Goal: Communication & Community: Ask a question

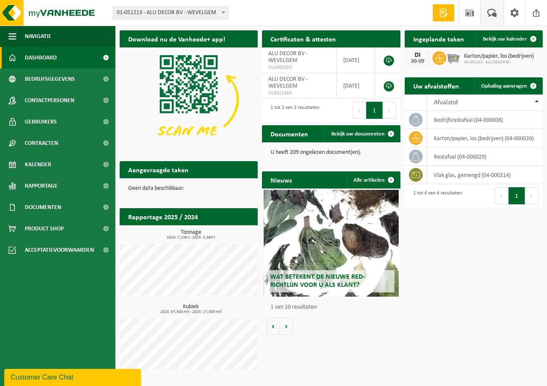
click at [490, 16] on span at bounding box center [492, 12] width 14 height 25
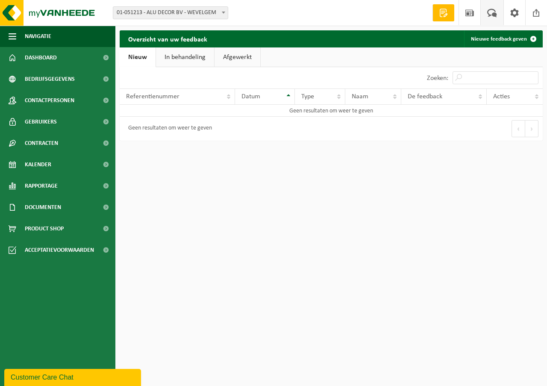
click at [445, 14] on span at bounding box center [443, 13] width 13 height 9
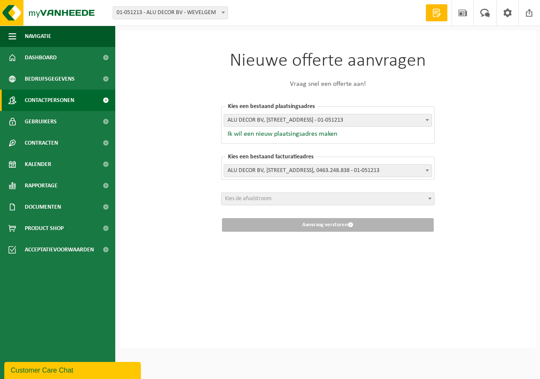
click at [67, 98] on span "Contactpersonen" at bounding box center [50, 100] width 50 height 21
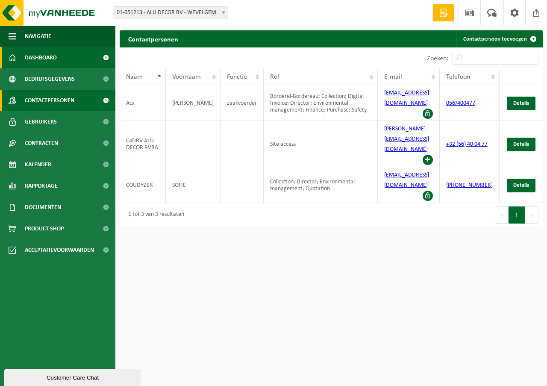
click at [36, 56] on span "Dashboard" at bounding box center [41, 57] width 32 height 21
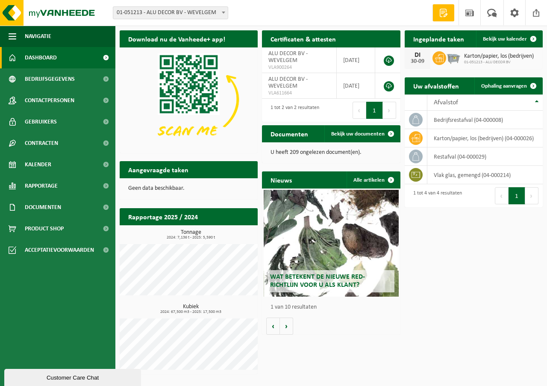
click at [44, 384] on button "Customer Care Chat" at bounding box center [72, 377] width 137 height 17
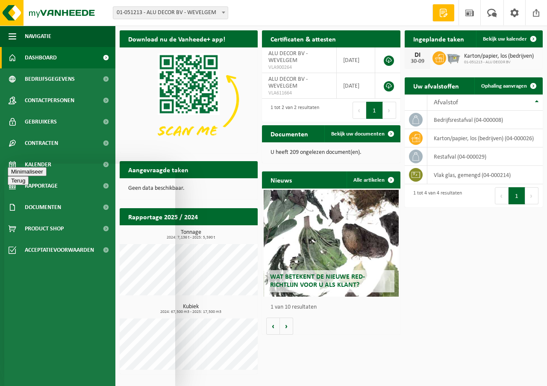
type textarea "Beste , Onze container voor papier en karton werd nog niet opgehaald vandaag. G…"
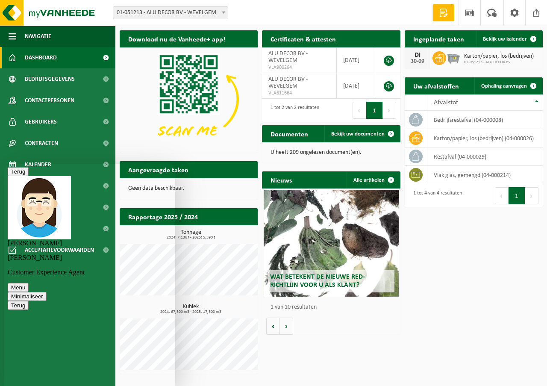
scroll to position [80, 0]
type textarea "ok"
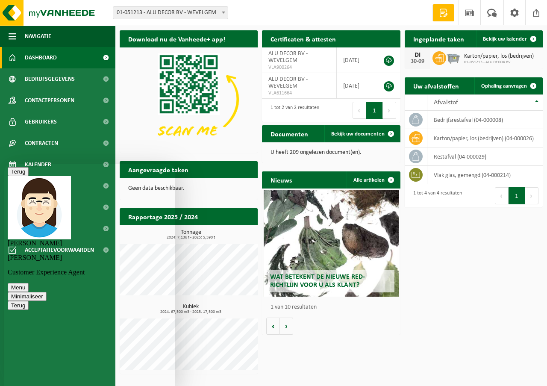
scroll to position [109, 0]
type textarea "bedankt voor de info"
click at [47, 292] on button "Minimaliseer" at bounding box center [27, 296] width 39 height 9
